Goal: Entertainment & Leisure: Browse casually

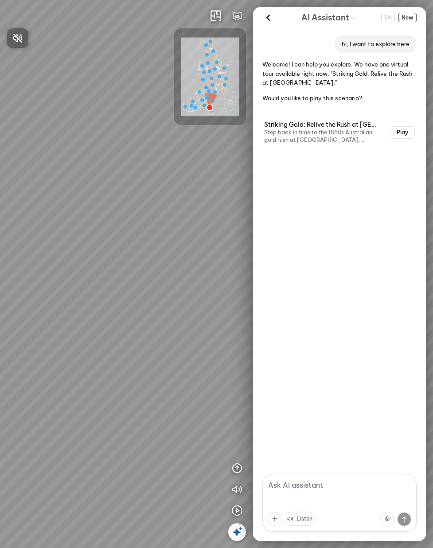
click at [240, 15] on div at bounding box center [216, 274] width 433 height 548
click at [239, 15] on icon "button" at bounding box center [237, 16] width 11 height 11
